Goal: Information Seeking & Learning: Learn about a topic

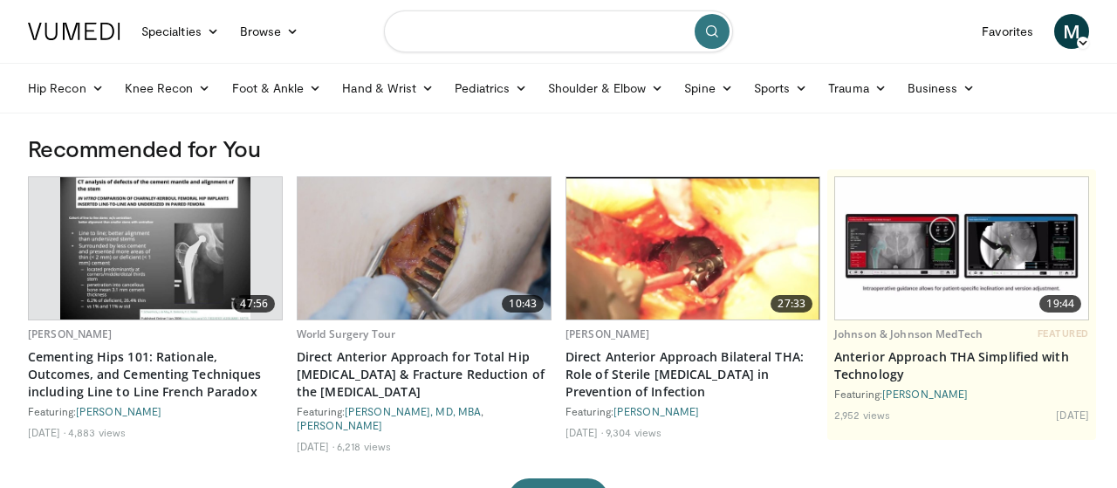
click at [538, 31] on input "Search topics, interventions" at bounding box center [558, 31] width 349 height 42
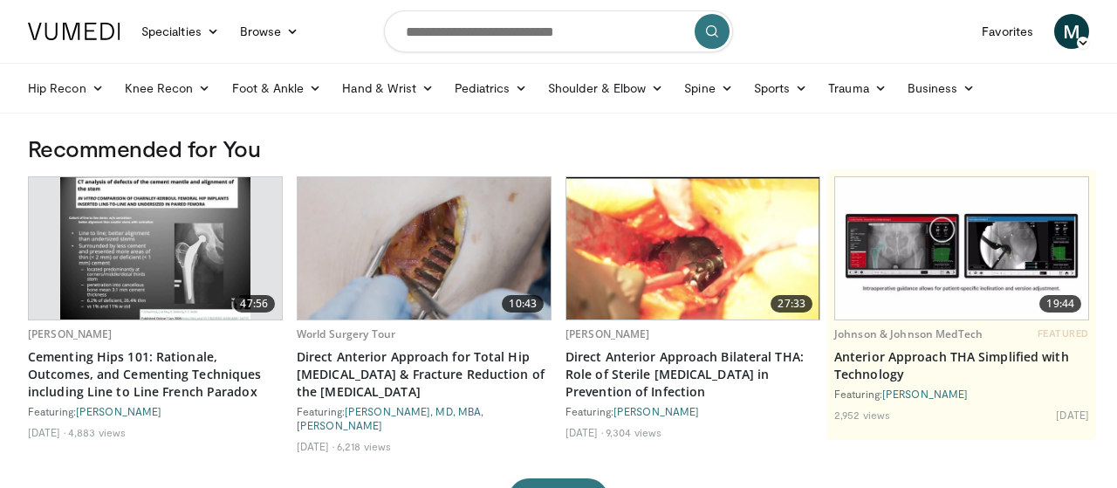
click at [458, 241] on img at bounding box center [424, 248] width 253 height 142
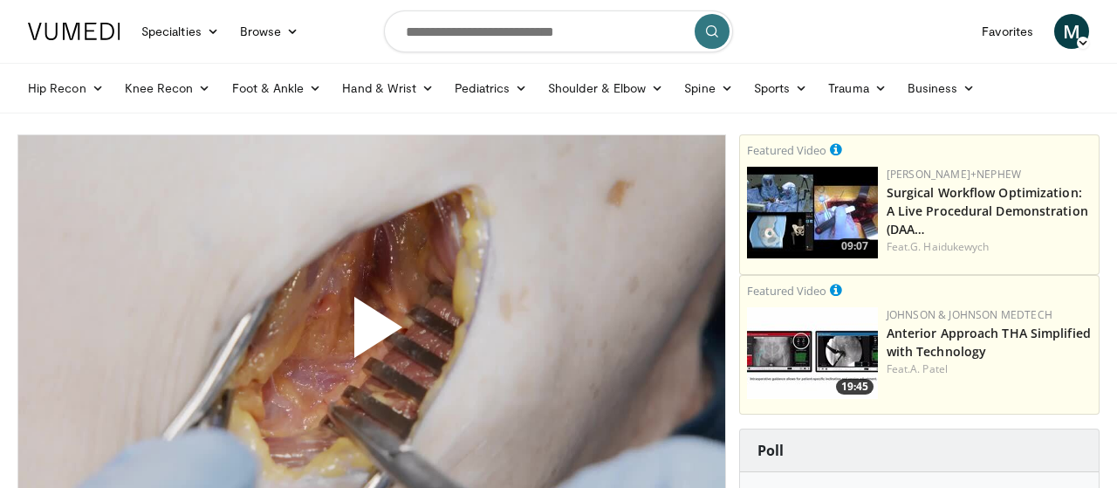
click at [372, 334] on span "Video Player" at bounding box center [372, 334] width 0 height 0
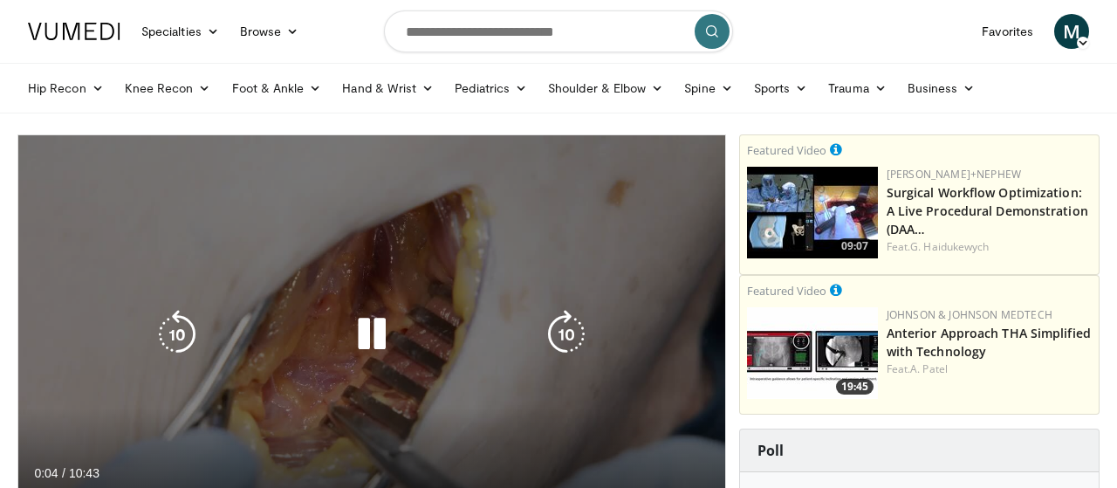
click at [430, 350] on div "Video Player" at bounding box center [372, 334] width 424 height 35
click at [364, 345] on icon "Video Player" at bounding box center [371, 334] width 49 height 49
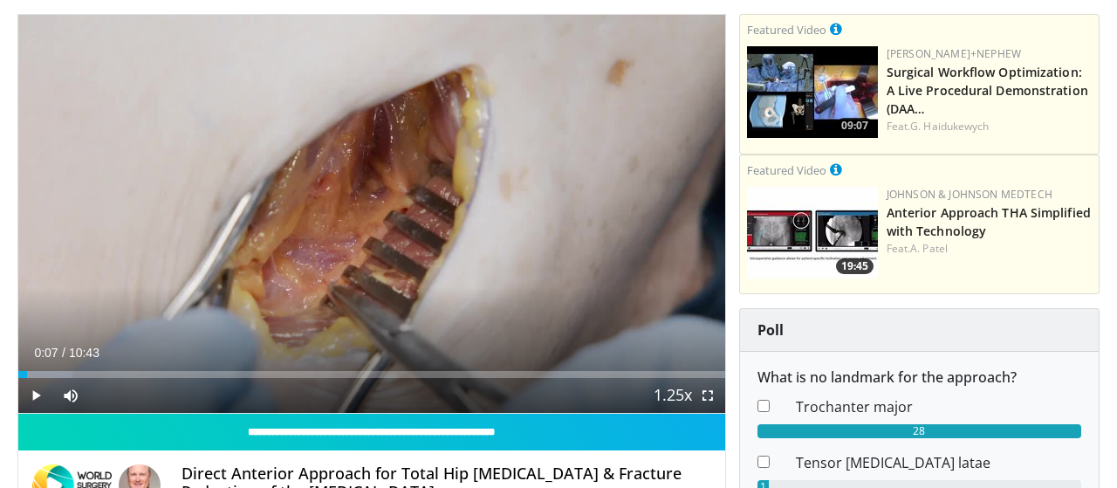
scroll to position [116, 0]
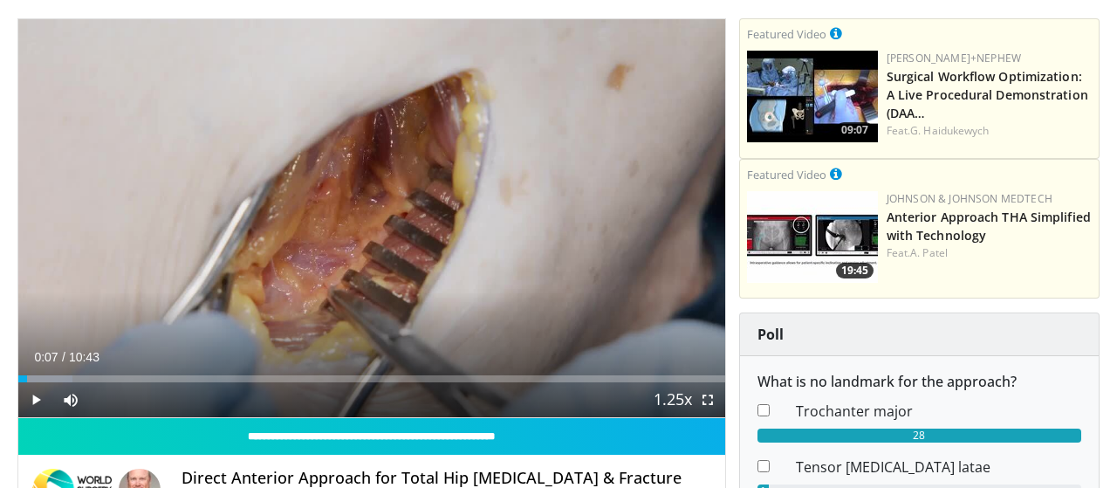
click at [378, 217] on div "10 seconds Tap to unmute" at bounding box center [371, 218] width 707 height 398
click at [713, 399] on span "Video Player" at bounding box center [707, 399] width 35 height 35
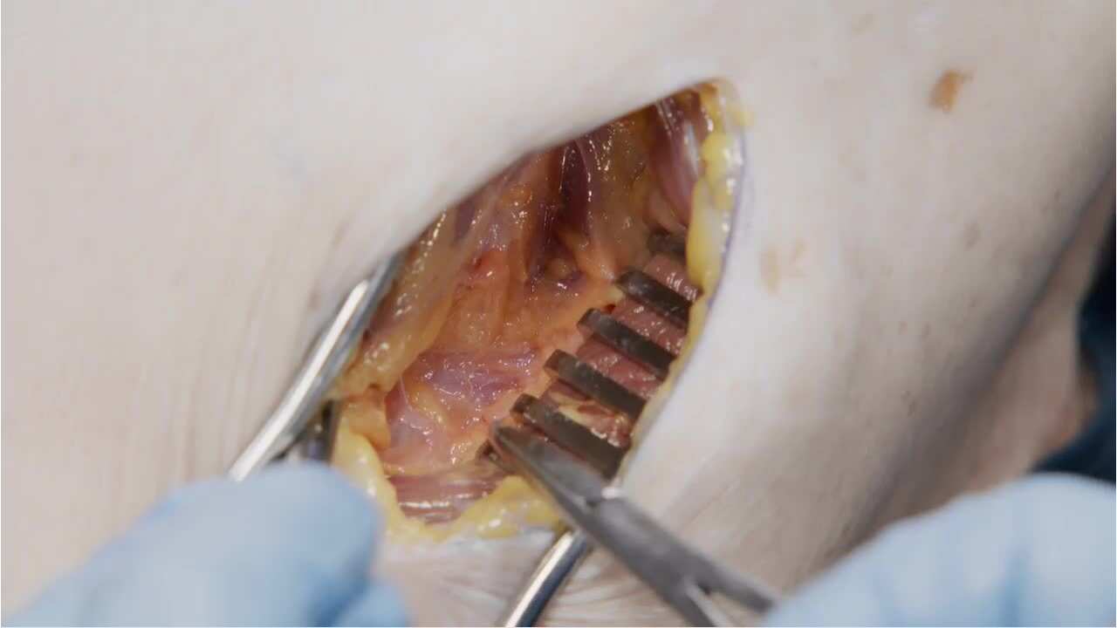
click at [1086, 402] on div "10 seconds Tap to unmute" at bounding box center [558, 313] width 1117 height 627
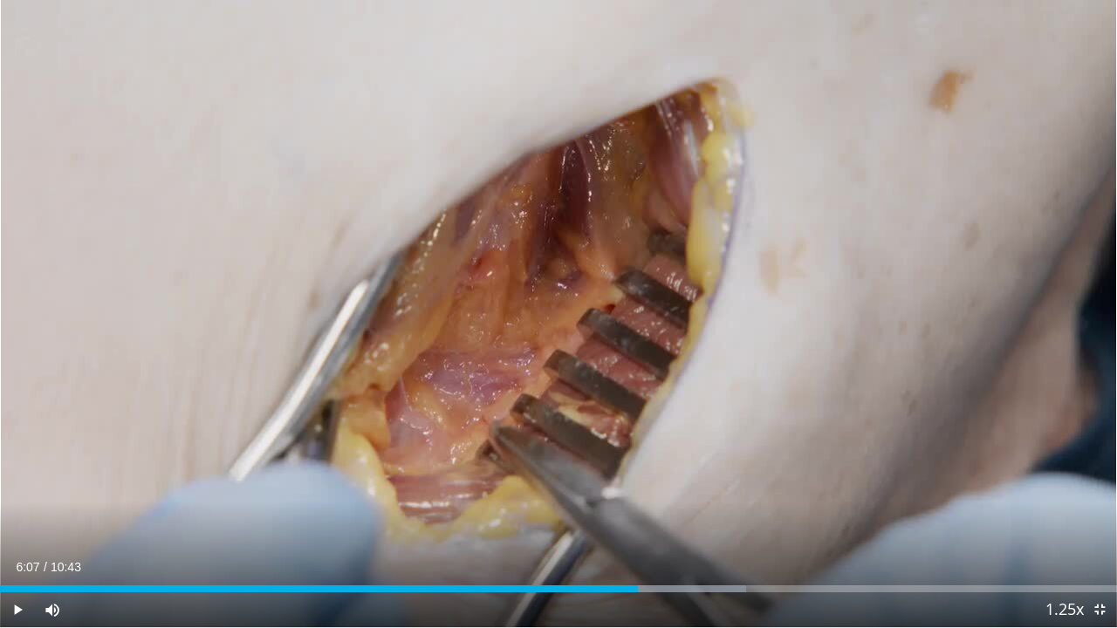
click at [1086, 402] on div "10 seconds Tap to unmute" at bounding box center [558, 313] width 1117 height 627
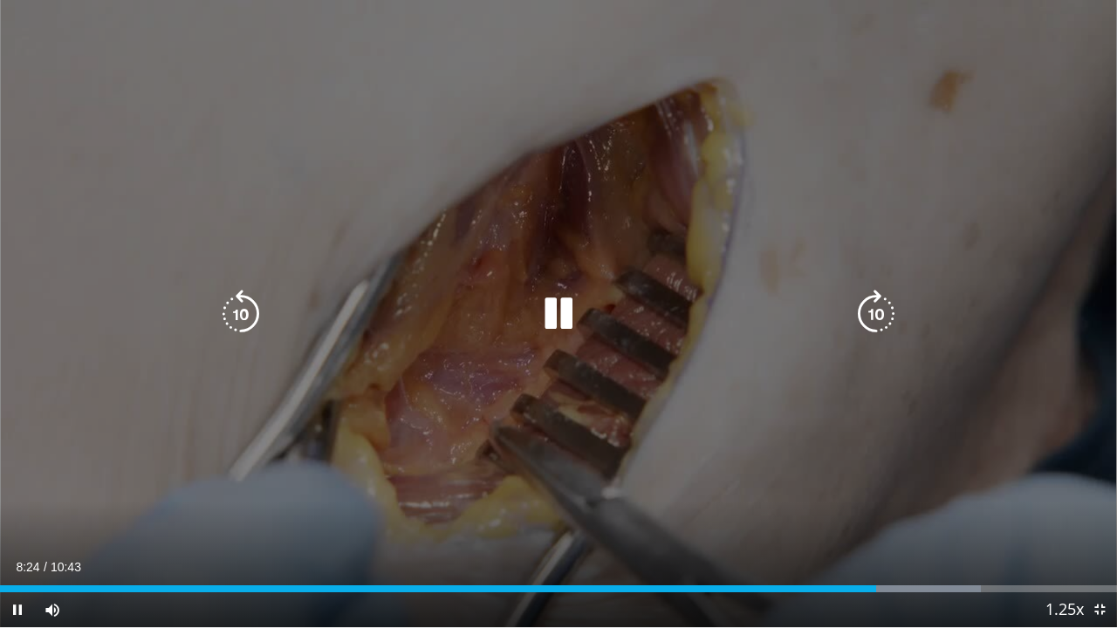
click at [629, 326] on div "Video Player" at bounding box center [558, 314] width 670 height 35
click at [565, 320] on icon "Video Player" at bounding box center [558, 314] width 49 height 49
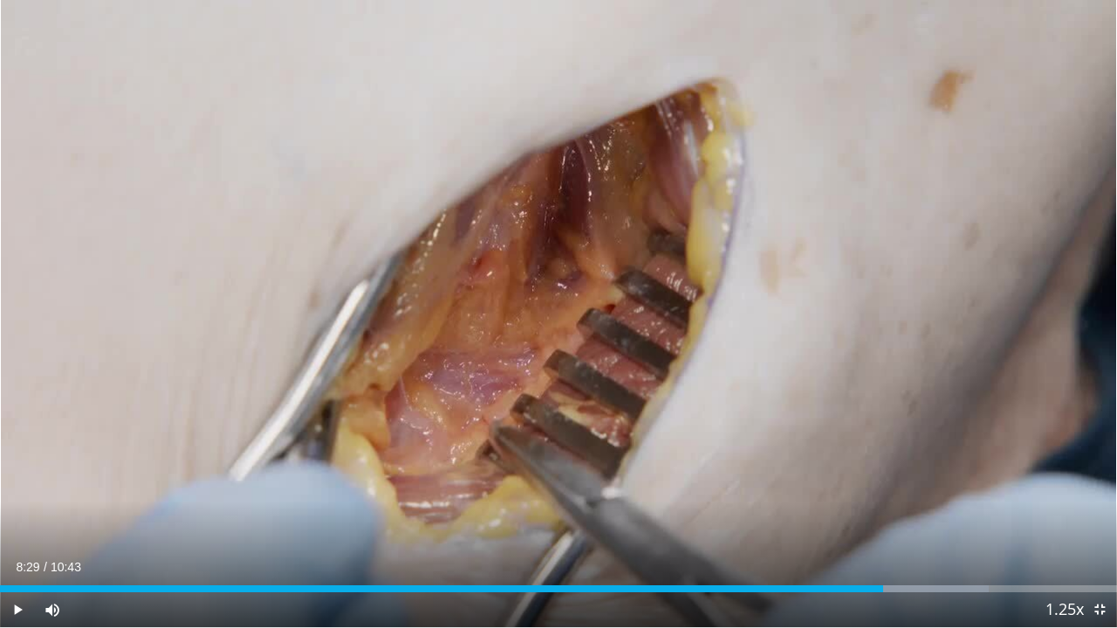
click at [565, 320] on div "10 seconds Tap to unmute" at bounding box center [558, 313] width 1117 height 627
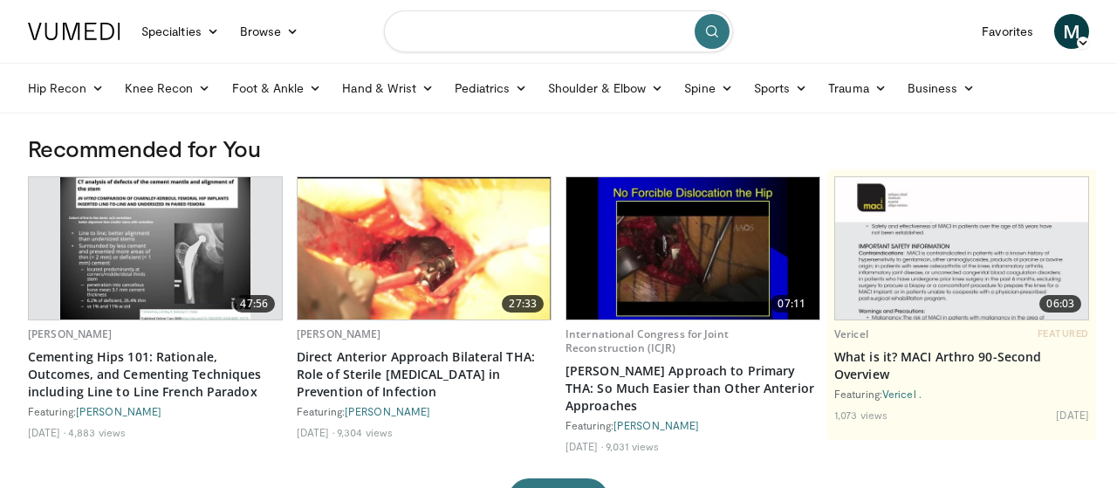
click at [517, 24] on input "Search topics, interventions" at bounding box center [558, 31] width 349 height 42
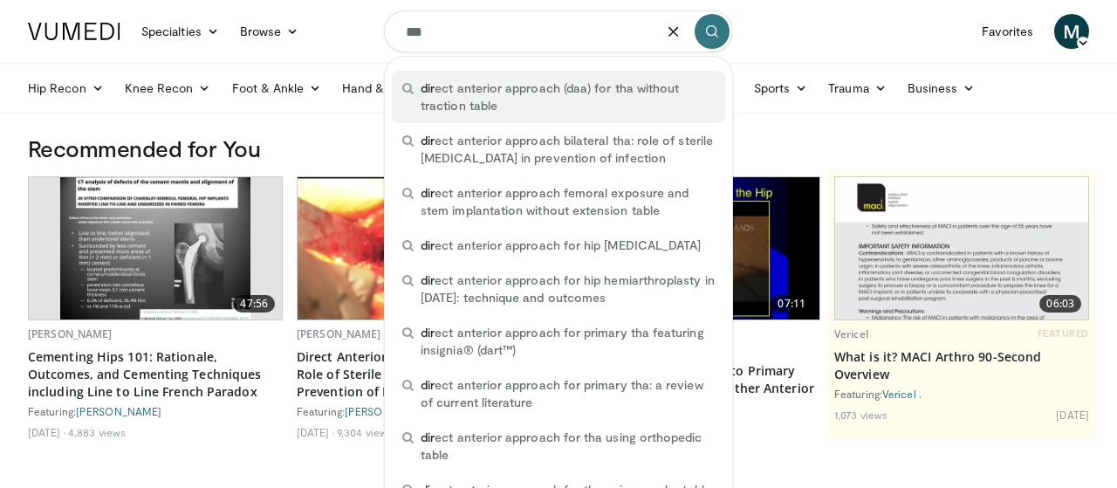
click at [509, 84] on span "dir ect anterior approach (daa) for tha without traction table" at bounding box center [568, 96] width 294 height 35
type input "**********"
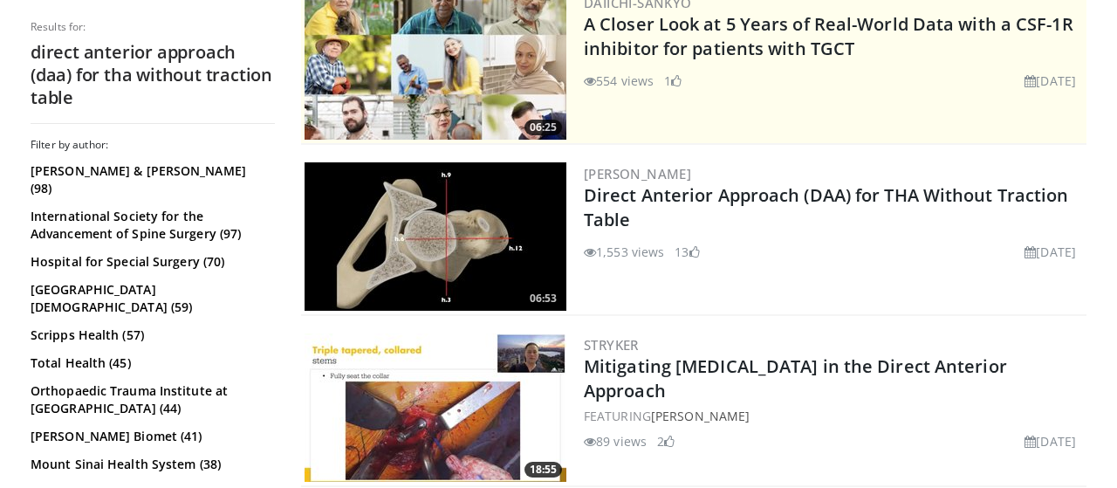
scroll to position [401, 0]
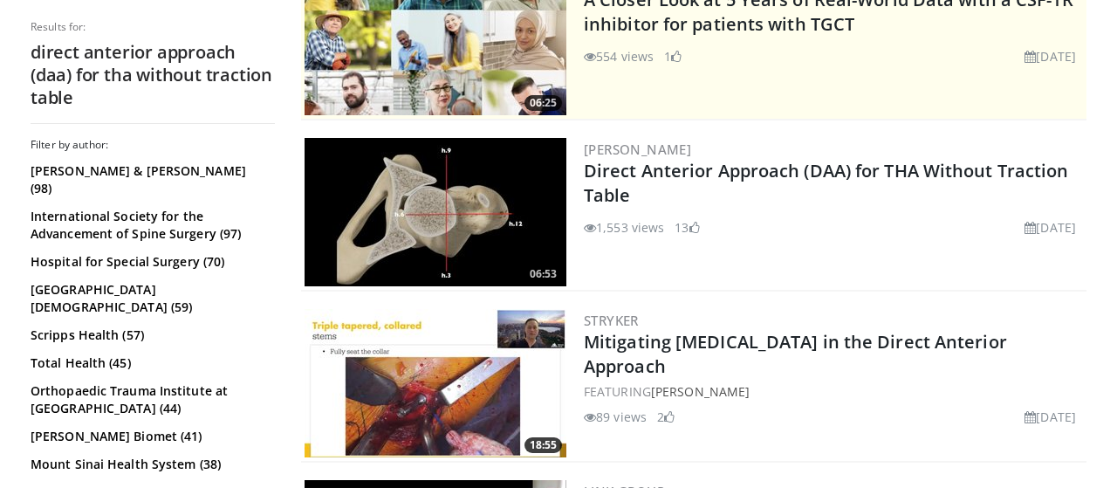
click at [470, 148] on img at bounding box center [436, 212] width 262 height 148
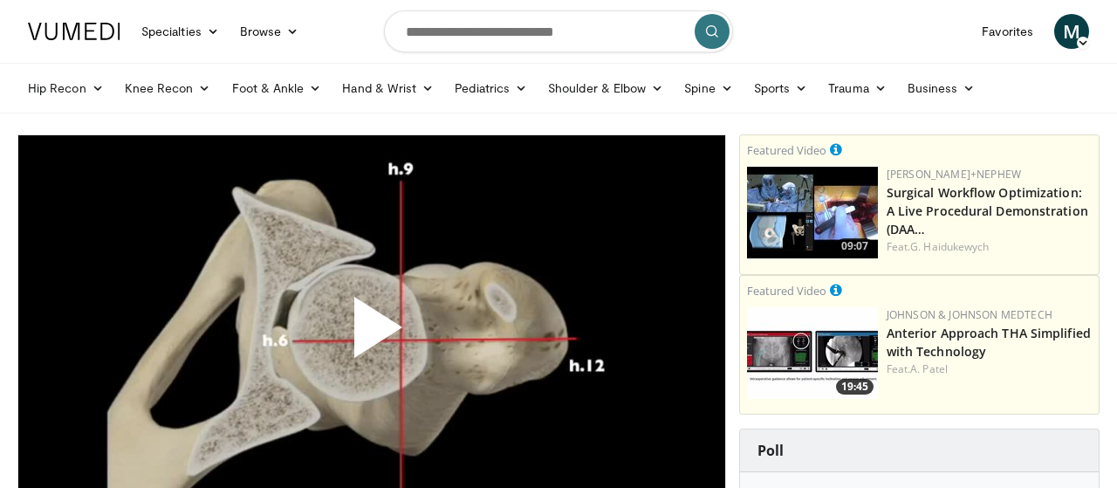
click at [372, 334] on span "Video Player" at bounding box center [372, 334] width 0 height 0
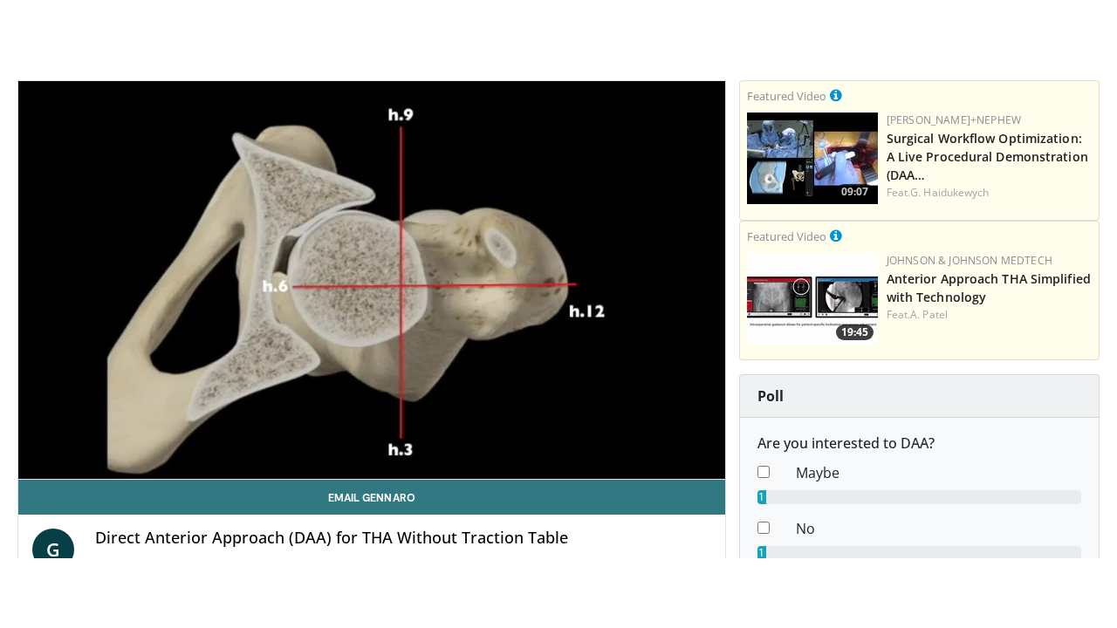
scroll to position [110, 0]
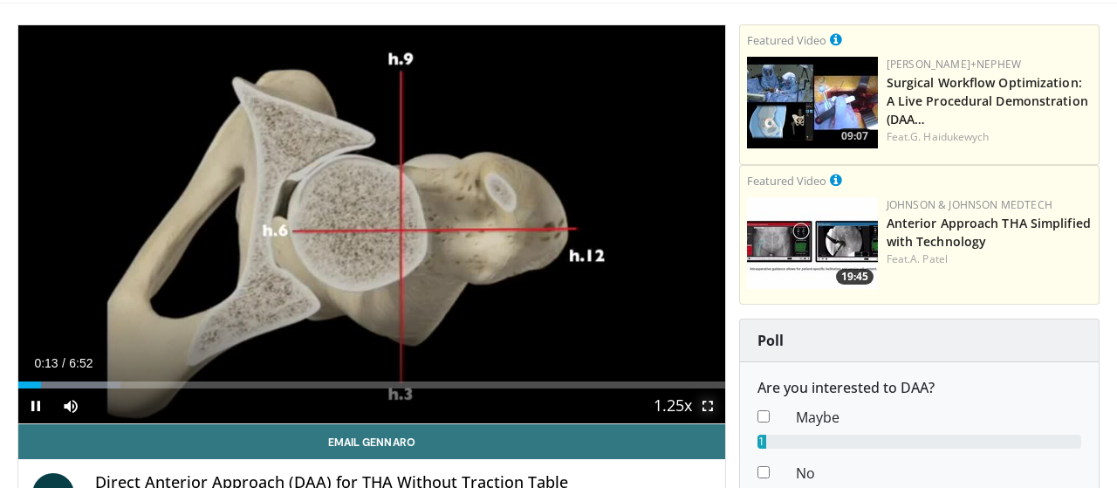
click at [703, 401] on span "Video Player" at bounding box center [707, 405] width 35 height 35
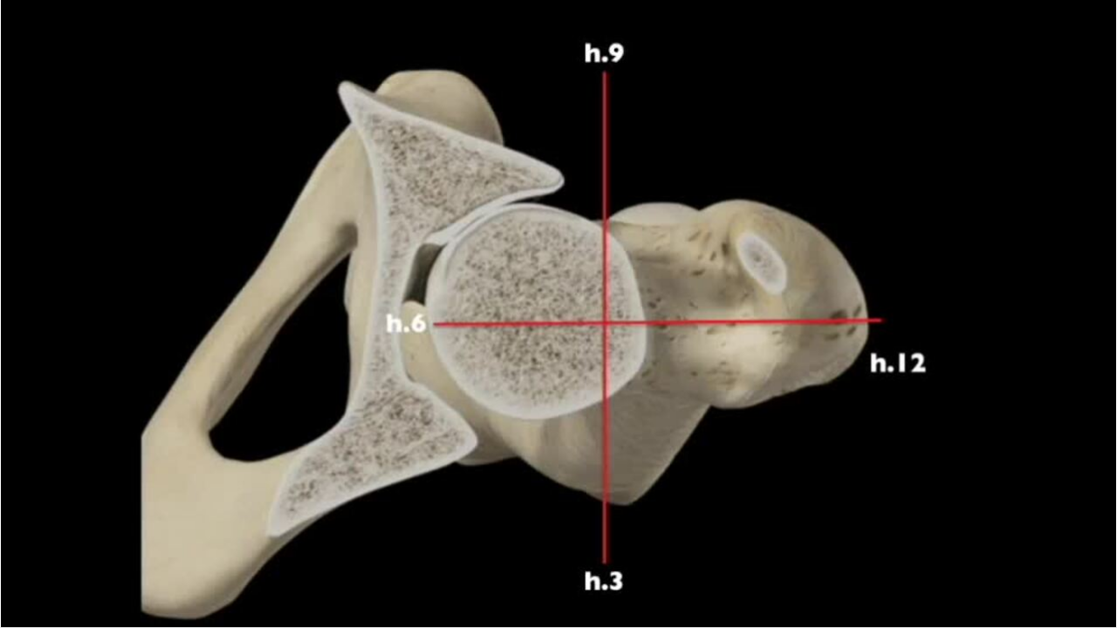
click at [479, 338] on div "10 seconds Tap to unmute" at bounding box center [558, 313] width 1117 height 627
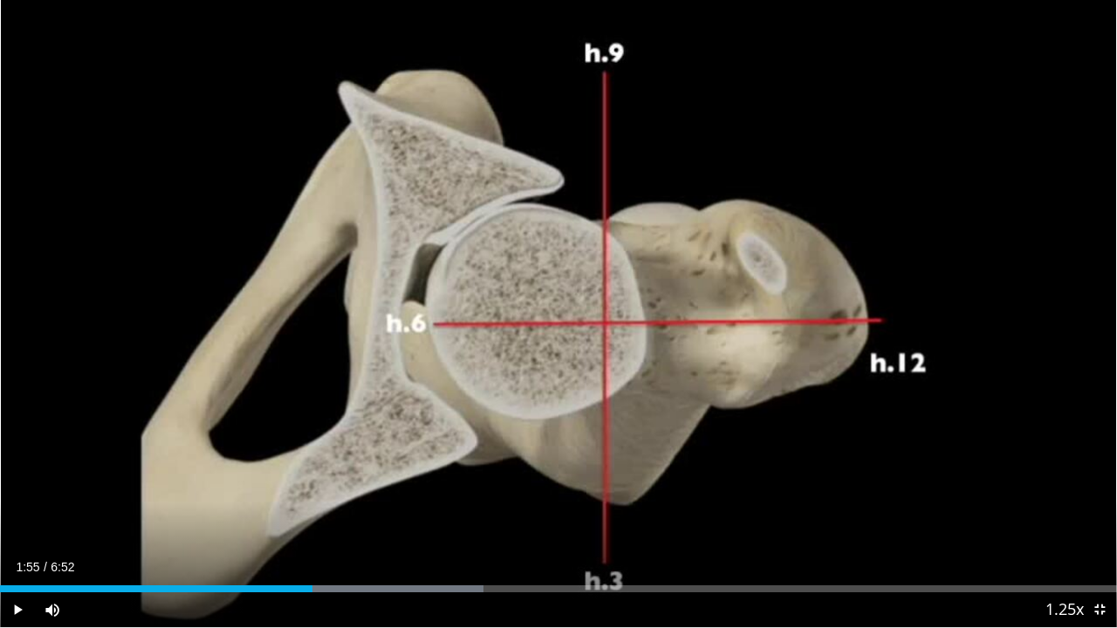
click at [479, 338] on div "10 seconds Tap to unmute" at bounding box center [558, 313] width 1117 height 627
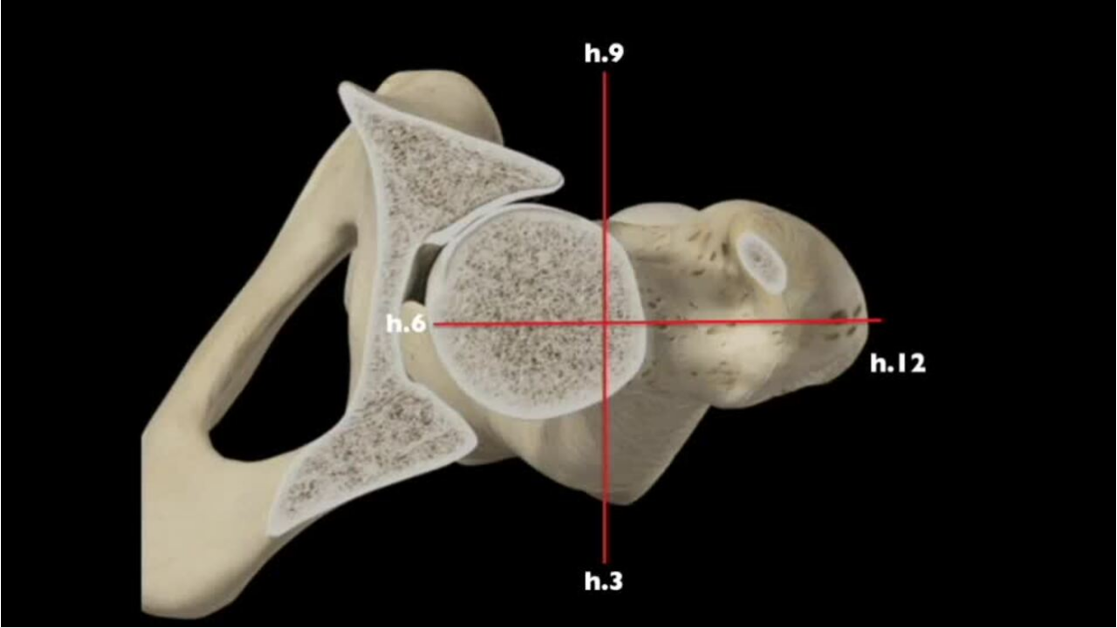
click at [479, 338] on div "10 seconds Tap to unmute" at bounding box center [558, 313] width 1117 height 627
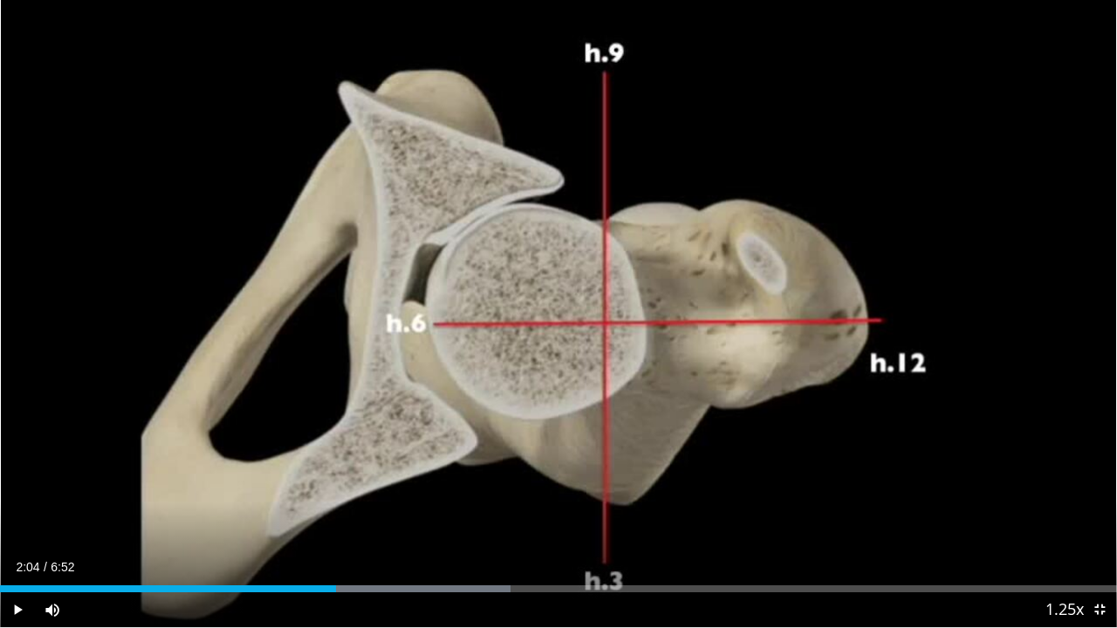
click at [479, 338] on div "10 seconds Tap to unmute" at bounding box center [558, 313] width 1117 height 627
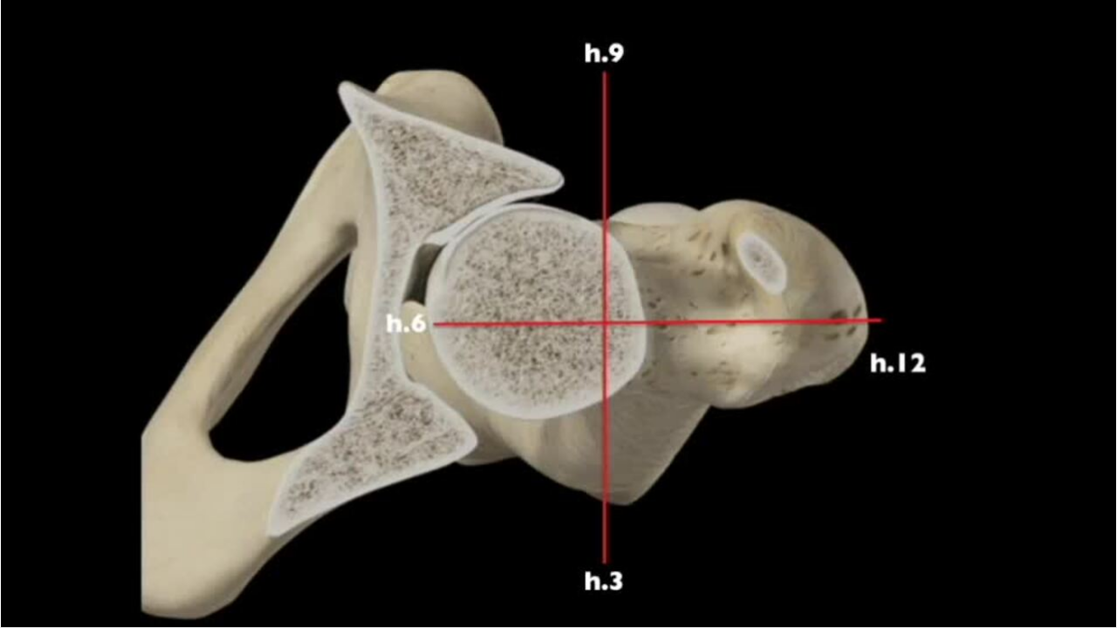
click at [479, 338] on div "10 seconds Tap to unmute" at bounding box center [558, 313] width 1117 height 627
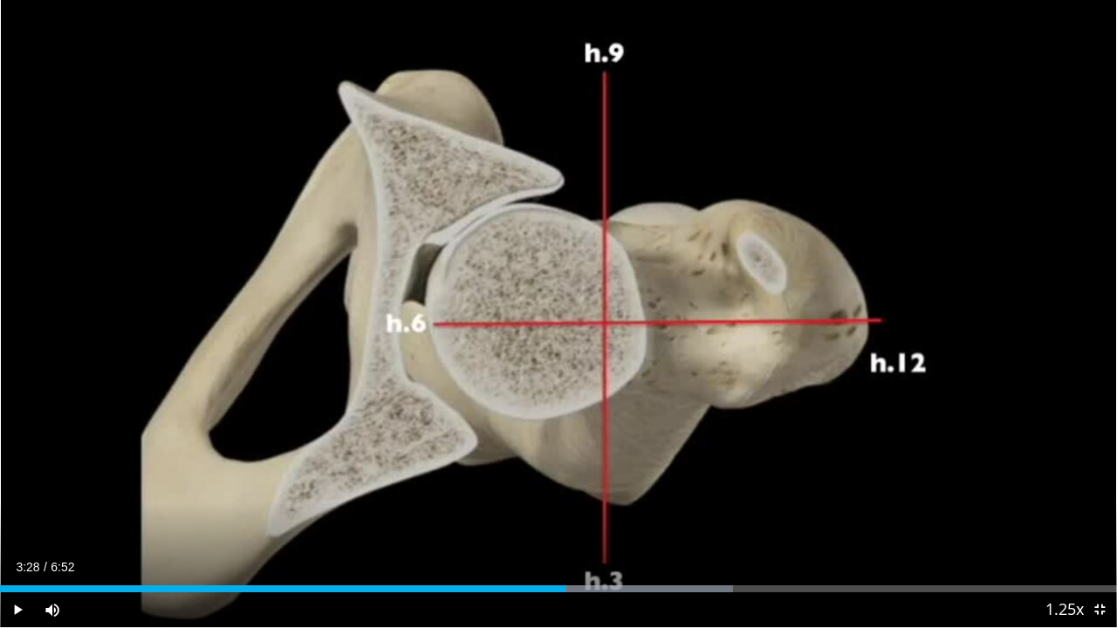
click at [479, 338] on div "10 seconds Tap to unmute" at bounding box center [558, 313] width 1117 height 627
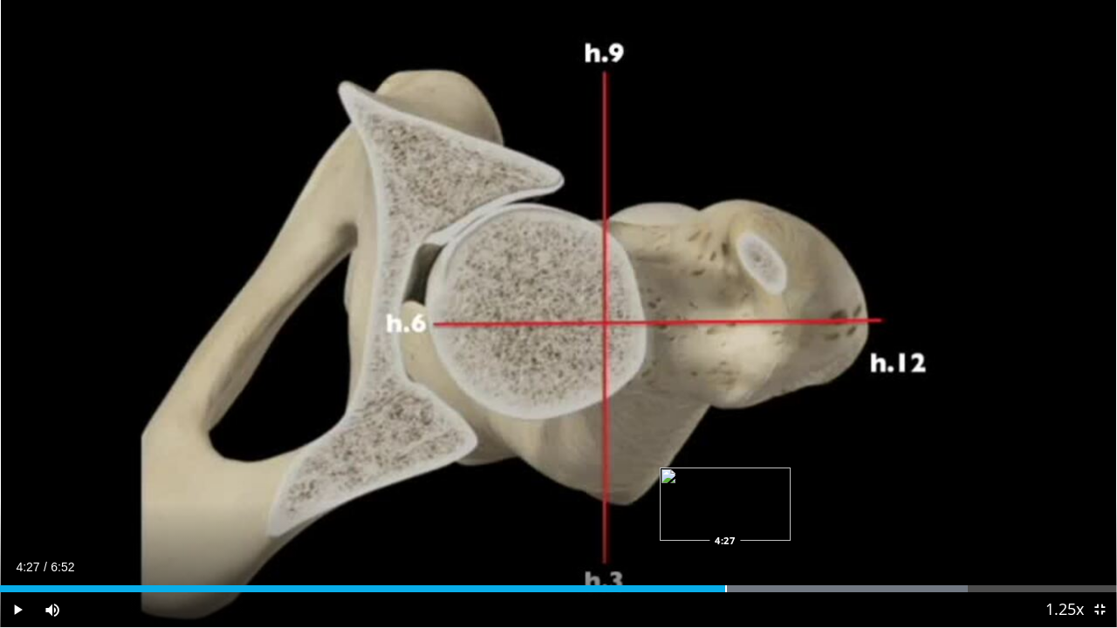
click at [725, 487] on div "4:27" at bounding box center [362, 589] width 725 height 7
